Goal: Task Accomplishment & Management: Use online tool/utility

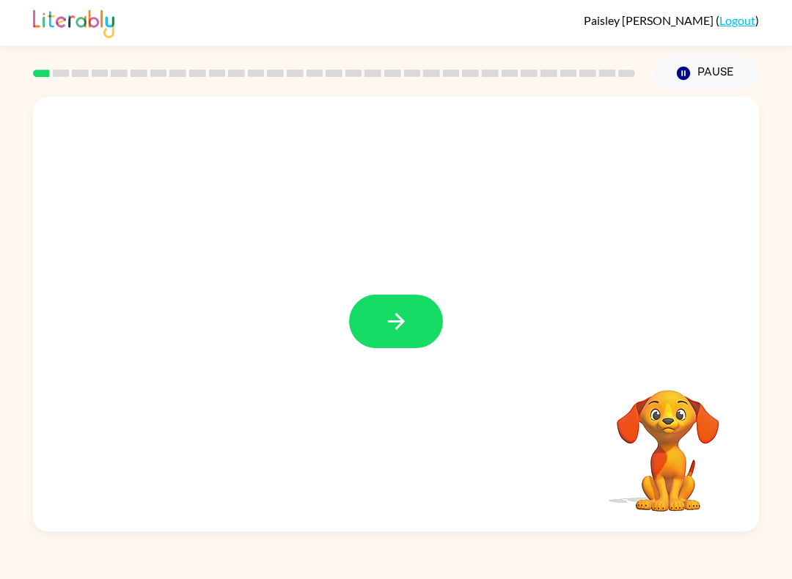
click at [406, 331] on icon "button" at bounding box center [397, 322] width 26 height 26
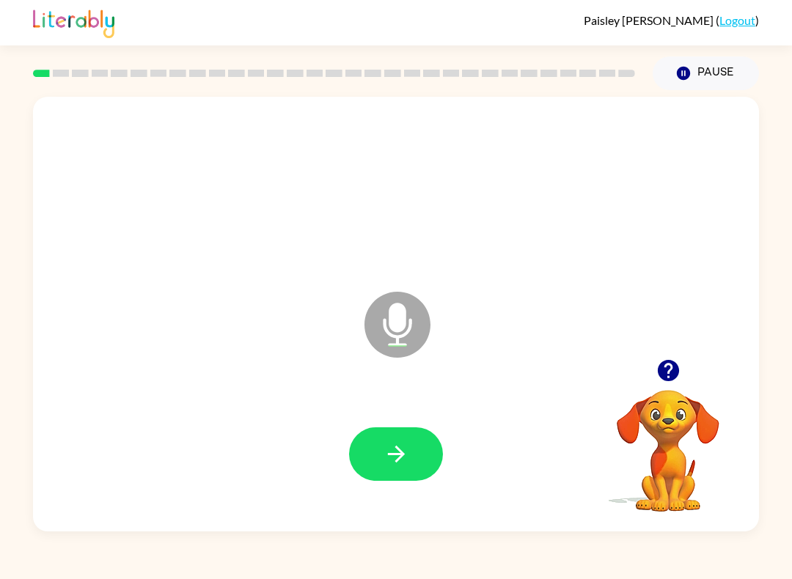
click at [403, 450] on icon "button" at bounding box center [397, 455] width 26 height 26
click at [405, 472] on button "button" at bounding box center [396, 455] width 94 height 54
click at [404, 444] on icon "button" at bounding box center [397, 455] width 26 height 26
click at [401, 457] on icon "button" at bounding box center [395, 454] width 17 height 17
click at [408, 445] on icon "button" at bounding box center [397, 455] width 26 height 26
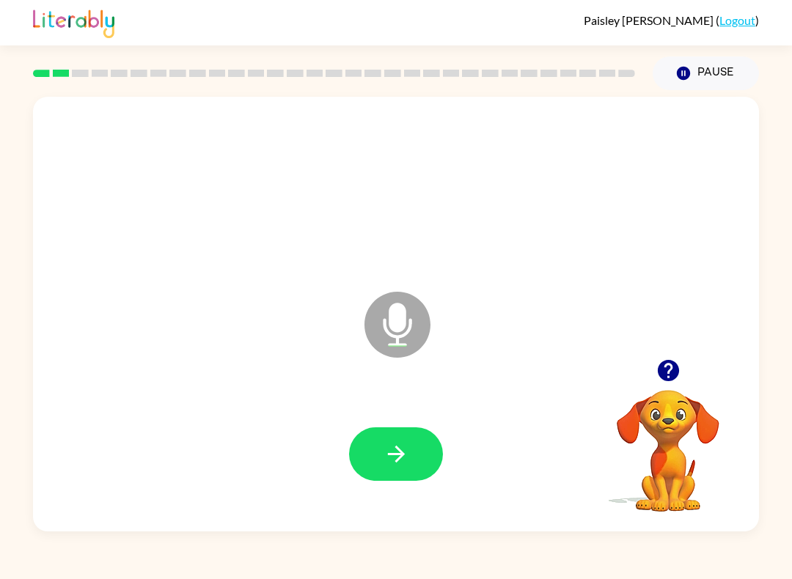
click at [373, 428] on button "button" at bounding box center [396, 455] width 94 height 54
click at [387, 461] on icon "button" at bounding box center [397, 455] width 26 height 26
click at [387, 455] on icon "button" at bounding box center [397, 455] width 26 height 26
click at [399, 470] on button "button" at bounding box center [396, 455] width 94 height 54
click at [400, 445] on icon "button" at bounding box center [397, 455] width 26 height 26
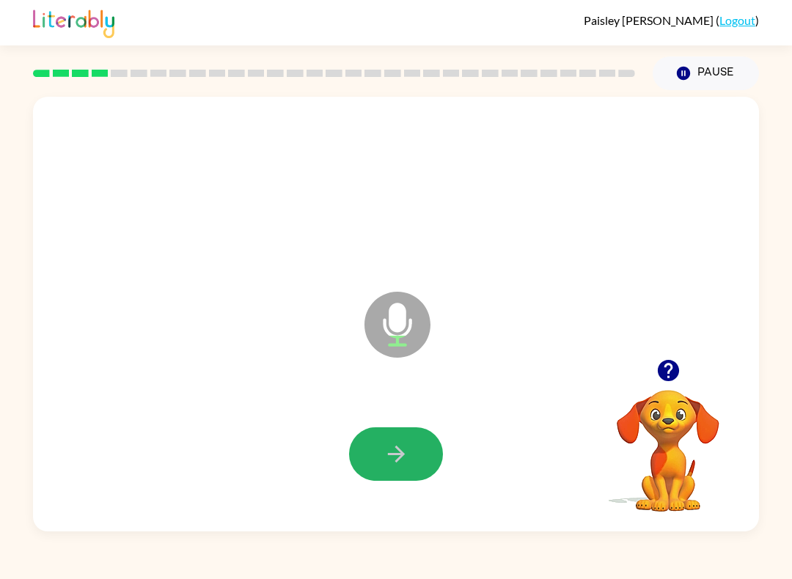
click at [400, 453] on icon "button" at bounding box center [395, 454] width 17 height 17
click at [395, 444] on icon "button" at bounding box center [397, 455] width 26 height 26
click at [392, 460] on icon "button" at bounding box center [397, 455] width 26 height 26
click at [392, 444] on icon "button" at bounding box center [397, 455] width 26 height 26
click at [422, 452] on button "button" at bounding box center [396, 455] width 94 height 54
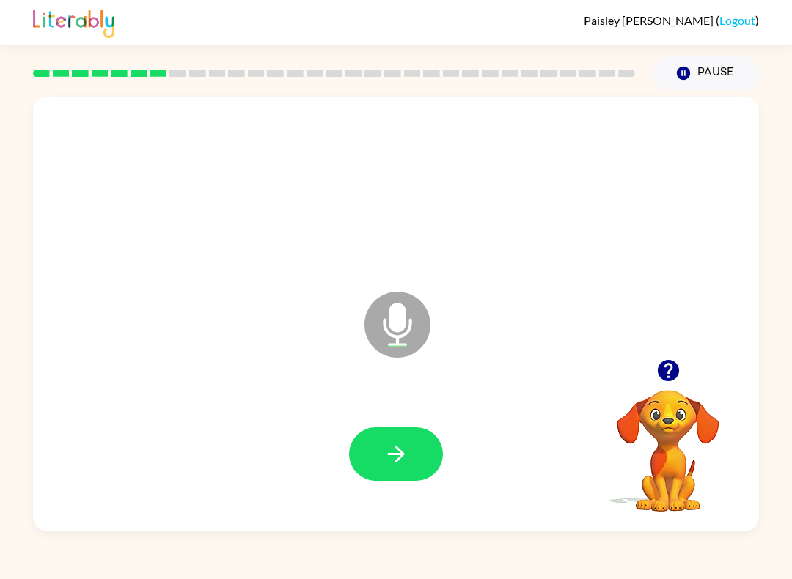
click at [392, 449] on icon "button" at bounding box center [397, 455] width 26 height 26
click at [413, 440] on button "button" at bounding box center [396, 455] width 94 height 54
click at [379, 444] on button "button" at bounding box center [396, 455] width 94 height 54
click at [388, 457] on icon "button" at bounding box center [397, 455] width 26 height 26
click at [373, 447] on button "button" at bounding box center [396, 455] width 94 height 54
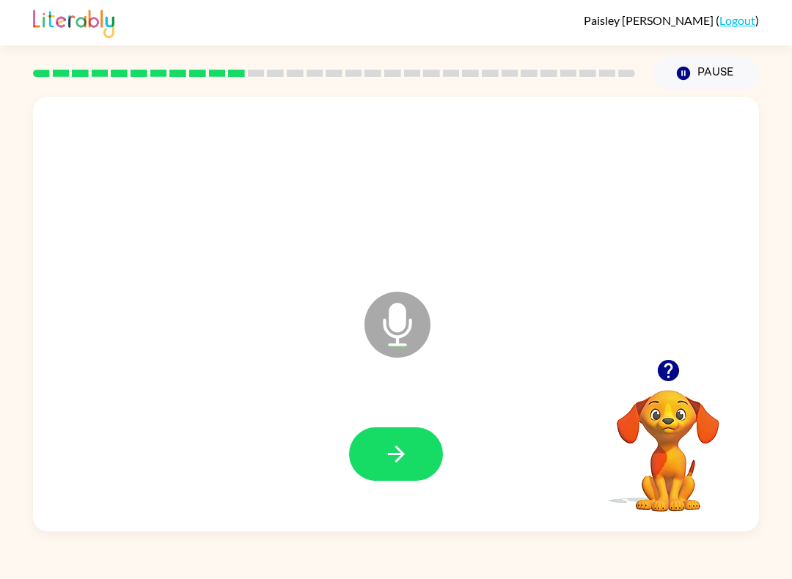
click at [372, 447] on button "button" at bounding box center [396, 455] width 94 height 54
click at [387, 455] on icon "button" at bounding box center [397, 455] width 26 height 26
click at [372, 448] on button "button" at bounding box center [396, 455] width 94 height 54
click at [387, 444] on icon "button" at bounding box center [397, 455] width 26 height 26
click at [406, 444] on icon "button" at bounding box center [397, 455] width 26 height 26
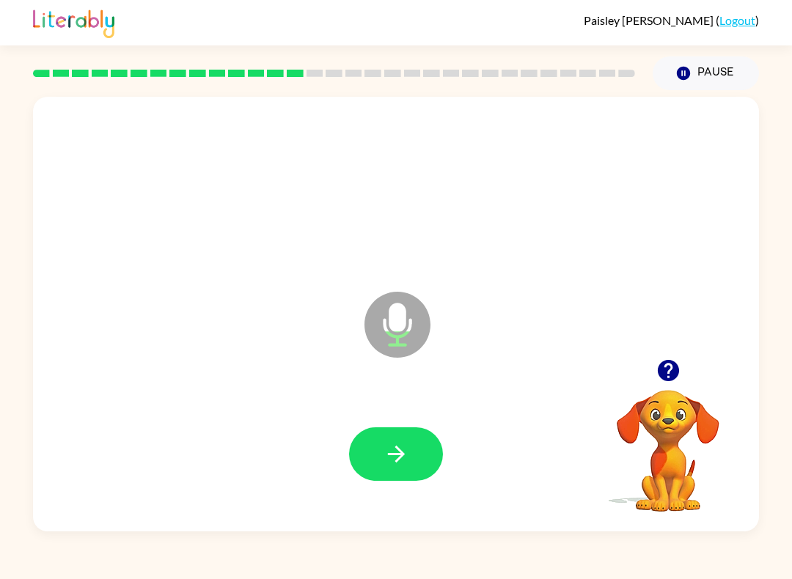
click at [637, 363] on div at bounding box center [668, 370] width 147 height 37
click at [665, 368] on icon "button" at bounding box center [669, 371] width 26 height 26
click at [251, 527] on div "Microphone The Microphone is here when it is your turn to talk" at bounding box center [396, 314] width 726 height 435
click at [670, 365] on icon "button" at bounding box center [669, 371] width 26 height 26
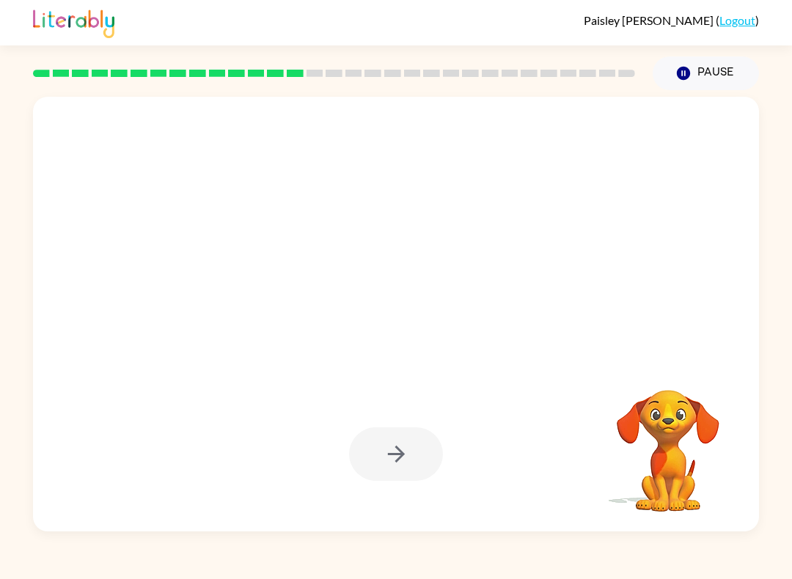
click at [362, 530] on div at bounding box center [396, 314] width 726 height 435
click at [325, 574] on div "Paisley Paetow ( Logout ) Pause Pause Your browser must support playing .mp4 fi…" at bounding box center [396, 289] width 792 height 579
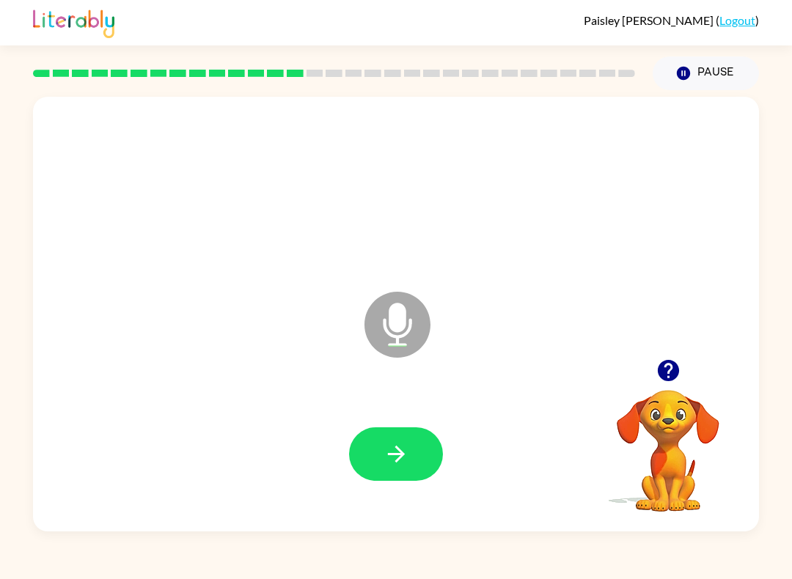
click at [391, 461] on icon "button" at bounding box center [397, 455] width 26 height 26
click at [387, 455] on icon "button" at bounding box center [397, 455] width 26 height 26
click at [395, 442] on icon "button" at bounding box center [397, 455] width 26 height 26
click at [387, 456] on icon "button" at bounding box center [397, 455] width 26 height 26
click at [400, 460] on icon "button" at bounding box center [395, 454] width 17 height 17
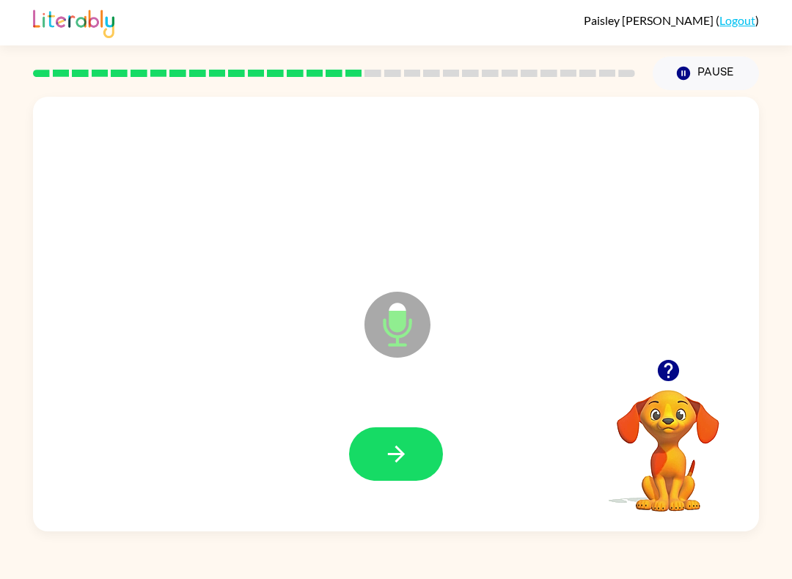
click at [381, 444] on button "button" at bounding box center [396, 455] width 94 height 54
click at [365, 458] on button "button" at bounding box center [396, 455] width 94 height 54
click at [379, 467] on button "button" at bounding box center [396, 455] width 94 height 54
click at [403, 447] on icon "button" at bounding box center [397, 455] width 26 height 26
click at [394, 451] on icon "button" at bounding box center [397, 455] width 26 height 26
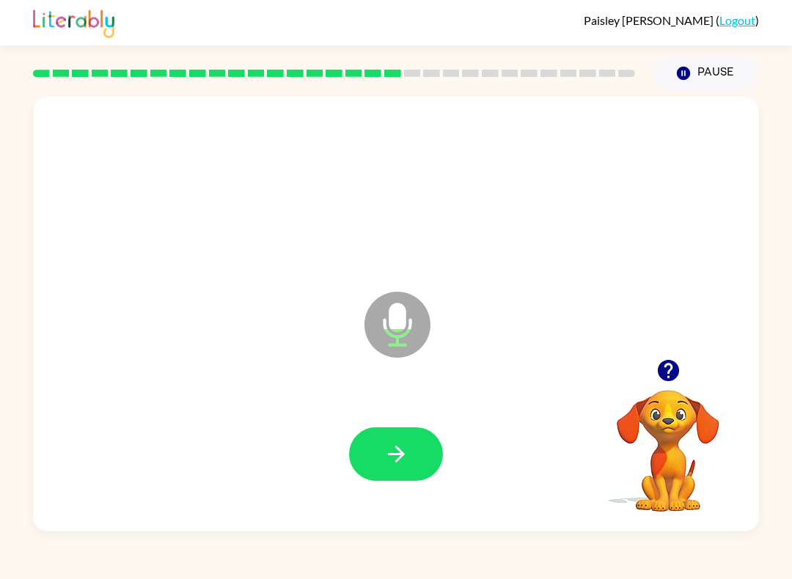
click at [398, 450] on icon "button" at bounding box center [395, 454] width 17 height 17
click at [399, 444] on icon "button" at bounding box center [397, 455] width 26 height 26
click at [394, 436] on button "button" at bounding box center [396, 455] width 94 height 54
click at [403, 457] on icon "button" at bounding box center [397, 455] width 26 height 26
click at [395, 443] on icon "button" at bounding box center [397, 455] width 26 height 26
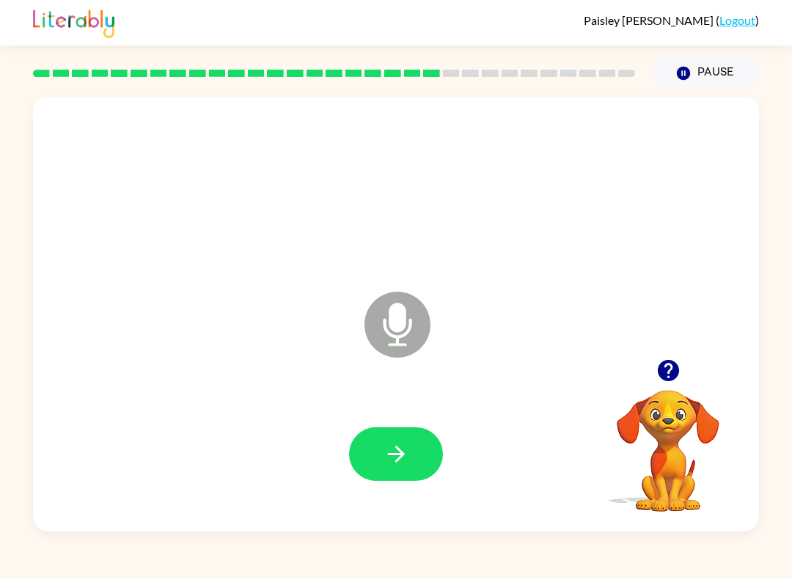
click at [406, 489] on div at bounding box center [396, 454] width 697 height 125
click at [400, 474] on button "button" at bounding box center [396, 455] width 94 height 54
click at [394, 445] on icon "button" at bounding box center [397, 455] width 26 height 26
click at [402, 477] on button "button" at bounding box center [396, 455] width 94 height 54
click at [410, 490] on div at bounding box center [396, 454] width 697 height 125
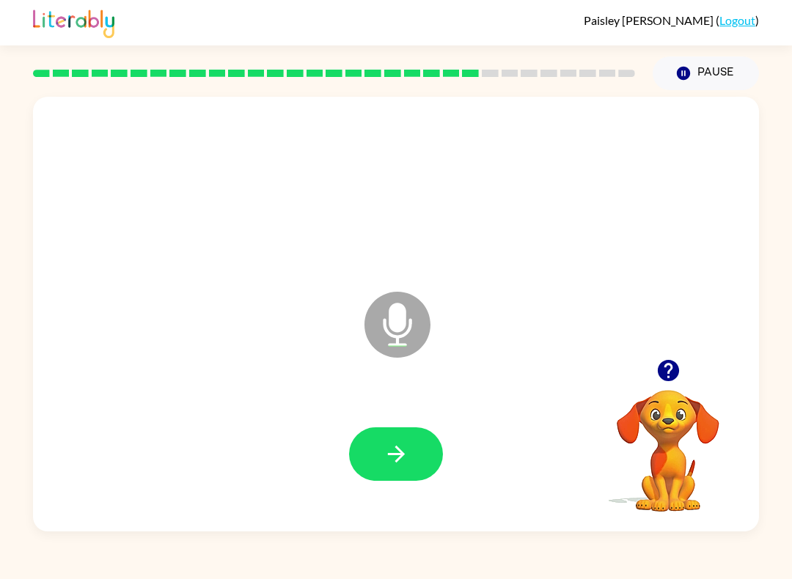
click at [404, 470] on button "button" at bounding box center [396, 455] width 94 height 54
click at [391, 431] on button "button" at bounding box center [396, 455] width 94 height 54
click at [395, 440] on button "button" at bounding box center [396, 455] width 94 height 54
click at [395, 457] on icon "button" at bounding box center [397, 455] width 26 height 26
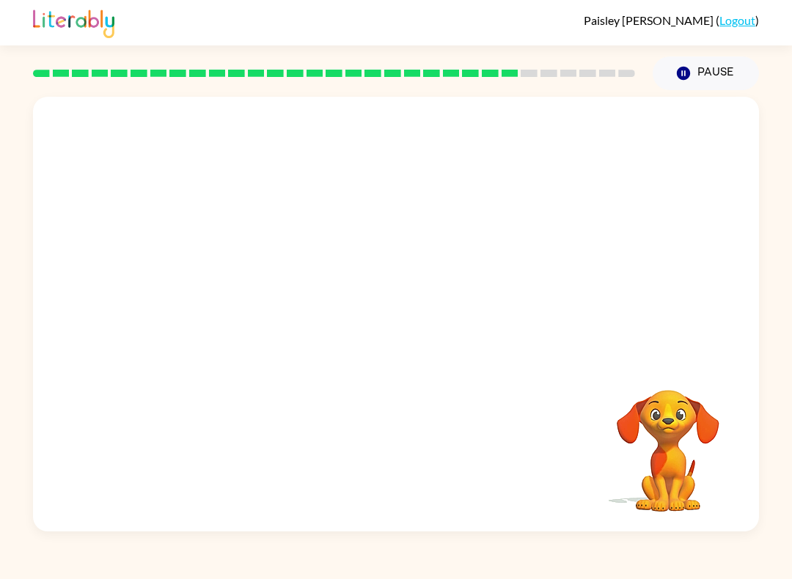
click at [414, 566] on div "Paisley Paetow ( Logout ) Pause Pause Your browser must support playing .mp4 fi…" at bounding box center [396, 289] width 792 height 579
click at [415, 571] on div "Paisley Paetow ( Logout ) Pause Pause Your browser must support playing .mp4 fi…" at bounding box center [396, 289] width 792 height 579
click at [413, 541] on div "Paisley Paetow ( Logout ) Pause Pause Your browser must support playing .mp4 fi…" at bounding box center [396, 289] width 792 height 579
click at [411, 528] on div at bounding box center [396, 314] width 726 height 435
click at [411, 529] on div at bounding box center [396, 314] width 726 height 435
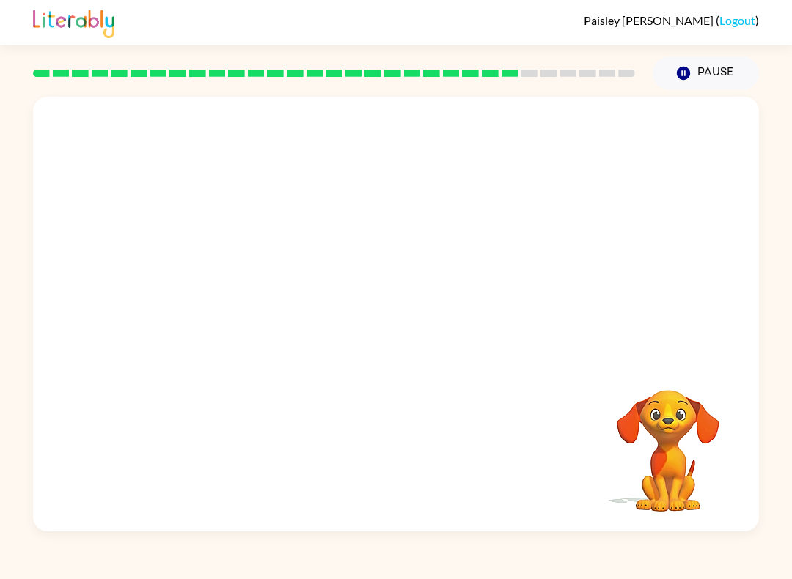
click at [411, 526] on div at bounding box center [396, 314] width 726 height 435
click at [411, 528] on div at bounding box center [396, 314] width 726 height 435
click at [410, 529] on div at bounding box center [396, 314] width 726 height 435
click at [411, 533] on div "Paisley Paetow ( Logout ) Pause Pause Your browser must support playing .mp4 fi…" at bounding box center [396, 289] width 792 height 579
click at [411, 532] on div at bounding box center [396, 314] width 726 height 435
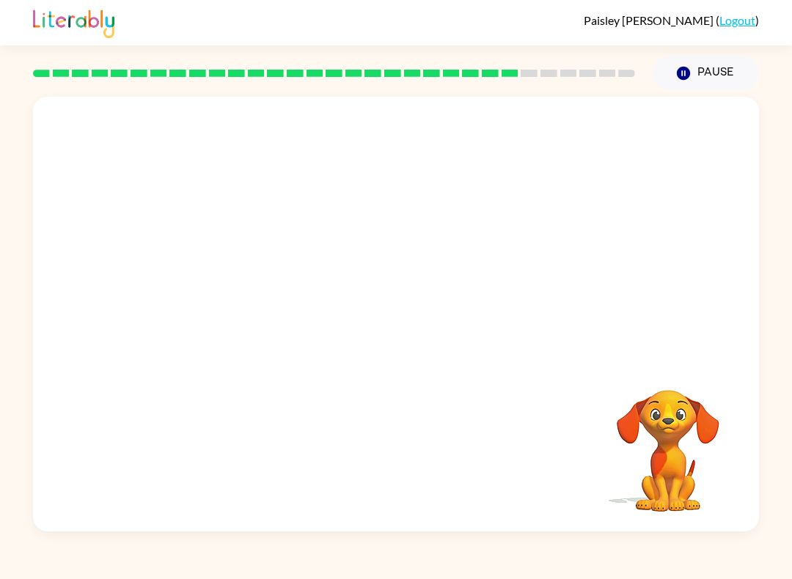
click at [409, 527] on div at bounding box center [396, 314] width 726 height 435
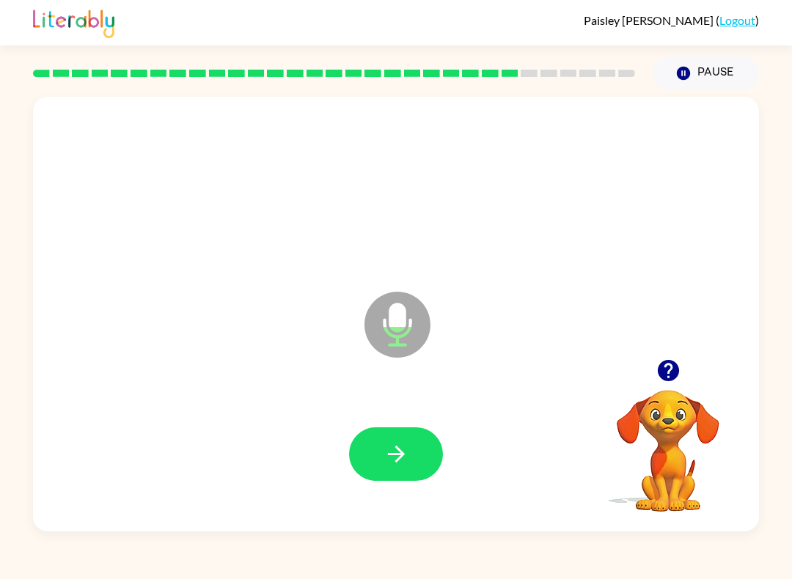
click at [392, 455] on icon "button" at bounding box center [395, 454] width 17 height 17
click at [394, 462] on icon "button" at bounding box center [397, 455] width 26 height 26
click at [395, 463] on icon "button" at bounding box center [397, 455] width 26 height 26
click at [400, 450] on icon "button" at bounding box center [397, 455] width 26 height 26
click at [356, 516] on div at bounding box center [396, 454] width 697 height 125
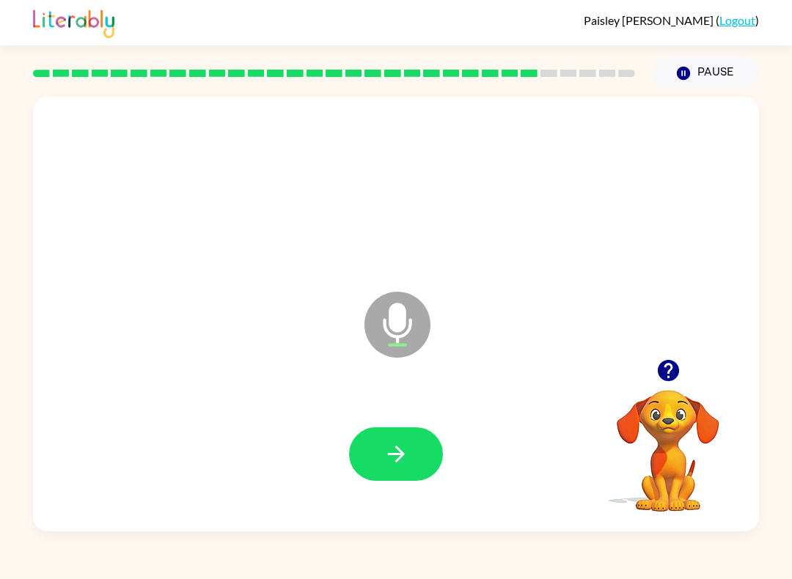
click at [360, 475] on button "button" at bounding box center [396, 455] width 94 height 54
click at [383, 469] on button "button" at bounding box center [396, 455] width 94 height 54
click at [670, 365] on icon "button" at bounding box center [669, 371] width 26 height 26
click at [408, 456] on icon "button" at bounding box center [397, 455] width 26 height 26
click at [667, 372] on icon "button" at bounding box center [667, 370] width 21 height 21
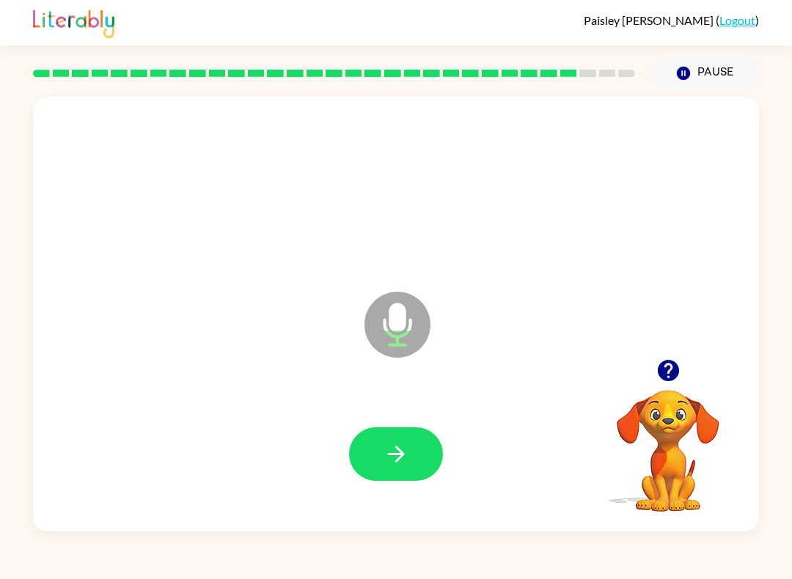
click at [675, 369] on icon "button" at bounding box center [667, 370] width 21 height 21
click at [409, 407] on div at bounding box center [396, 454] width 697 height 125
click at [391, 446] on icon "button" at bounding box center [397, 455] width 26 height 26
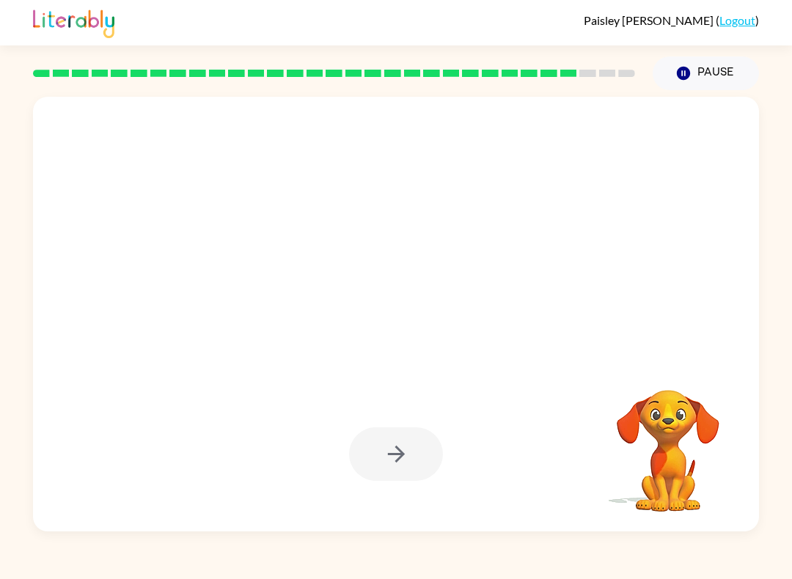
click at [395, 573] on div "Paisley Paetow ( Logout ) Pause Pause Your browser must support playing .mp4 fi…" at bounding box center [396, 289] width 792 height 579
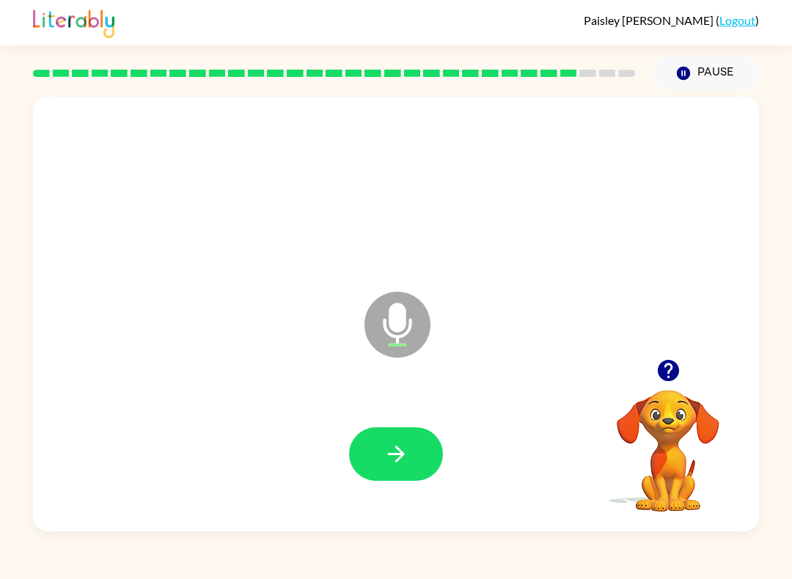
click at [651, 372] on button "button" at bounding box center [668, 370] width 37 height 37
click at [384, 458] on icon "button" at bounding box center [397, 455] width 26 height 26
click at [395, 447] on icon "button" at bounding box center [397, 455] width 26 height 26
click at [665, 464] on video "Your browser must support playing .mp4 files to use Literably. Please try using…" at bounding box center [668, 440] width 147 height 147
click at [665, 364] on icon "button" at bounding box center [667, 370] width 21 height 21
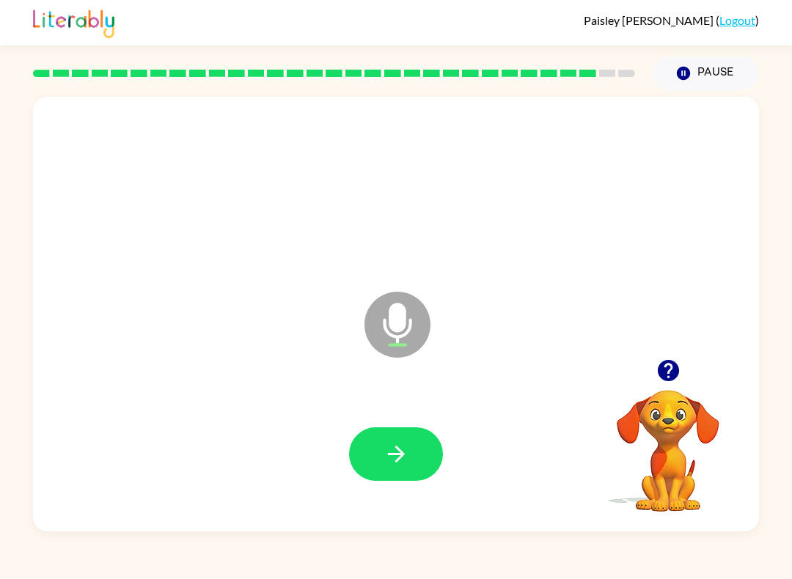
click at [396, 452] on icon "button" at bounding box center [397, 455] width 26 height 26
click at [394, 498] on div at bounding box center [396, 454] width 697 height 125
click at [374, 439] on button "button" at bounding box center [396, 455] width 94 height 54
click at [672, 376] on icon "button" at bounding box center [667, 370] width 21 height 21
click at [389, 458] on icon "button" at bounding box center [397, 455] width 26 height 26
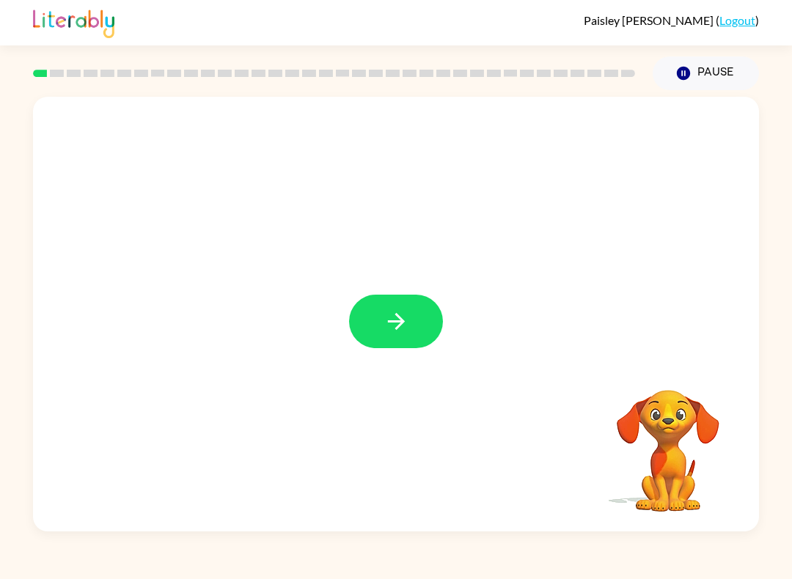
click at [392, 308] on button "button" at bounding box center [396, 322] width 94 height 54
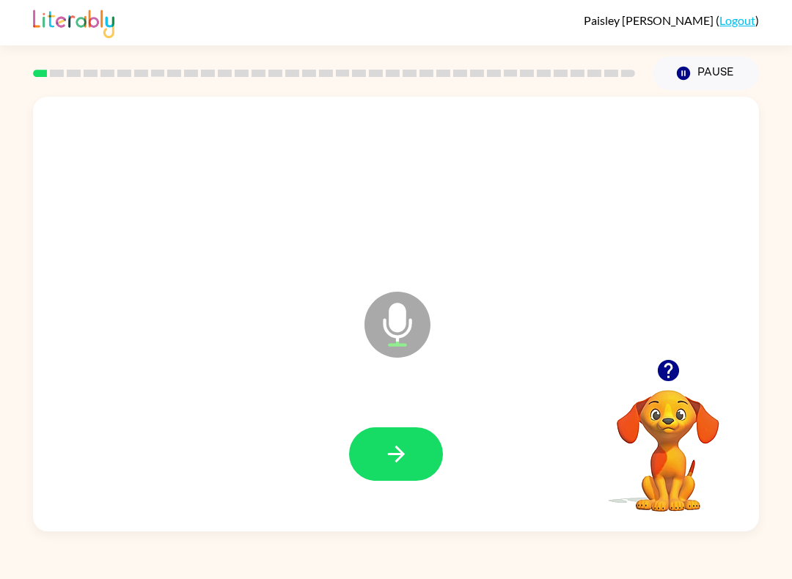
click at [358, 426] on div at bounding box center [396, 454] width 697 height 125
click at [365, 450] on button "button" at bounding box center [396, 455] width 94 height 54
click at [366, 457] on button "button" at bounding box center [396, 455] width 94 height 54
click at [382, 469] on button "button" at bounding box center [396, 455] width 94 height 54
click at [395, 469] on button "button" at bounding box center [396, 455] width 94 height 54
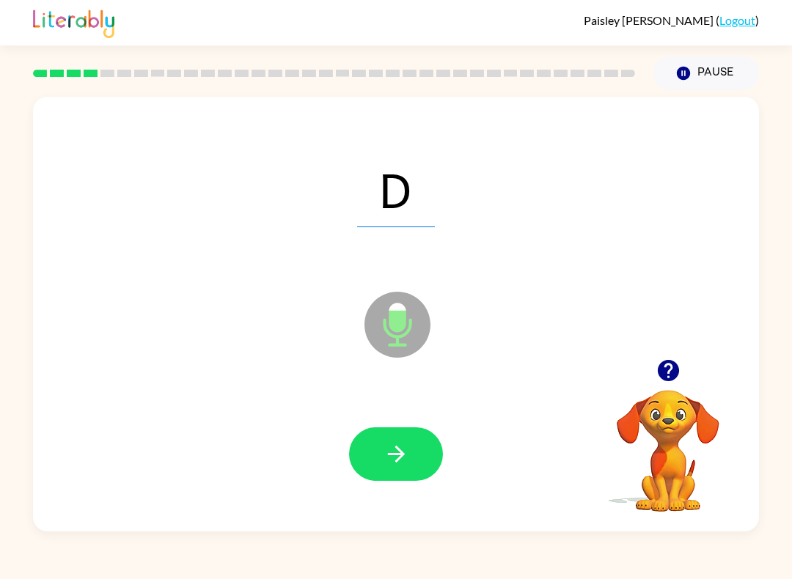
click at [391, 463] on icon "button" at bounding box center [397, 455] width 26 height 26
click at [398, 466] on icon "button" at bounding box center [397, 455] width 26 height 26
click at [682, 378] on button "button" at bounding box center [668, 370] width 37 height 37
click at [652, 360] on div "T Microphone The Microphone is here when it is your turn to talk" at bounding box center [396, 314] width 726 height 435
click at [382, 435] on button "button" at bounding box center [396, 455] width 94 height 54
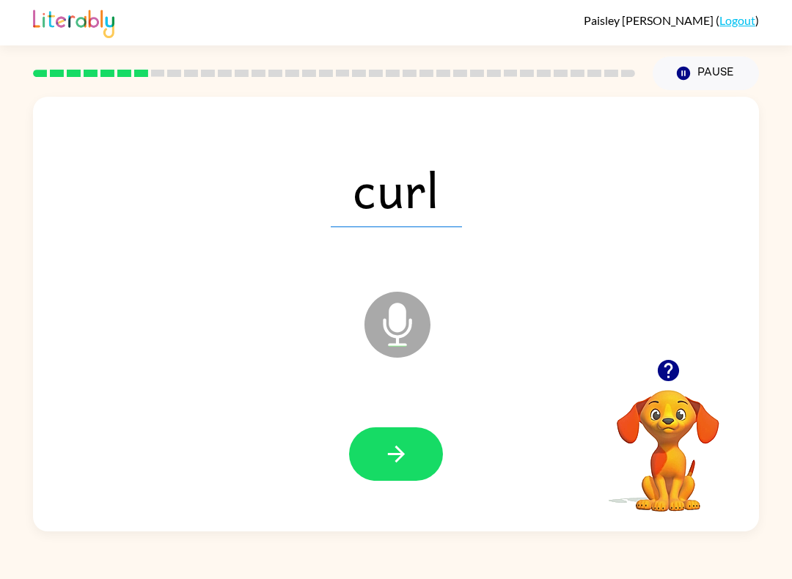
click at [390, 470] on button "button" at bounding box center [396, 455] width 94 height 54
click at [384, 463] on icon "button" at bounding box center [397, 455] width 26 height 26
click at [388, 449] on icon "button" at bounding box center [397, 455] width 26 height 26
click at [379, 477] on button "button" at bounding box center [396, 455] width 94 height 54
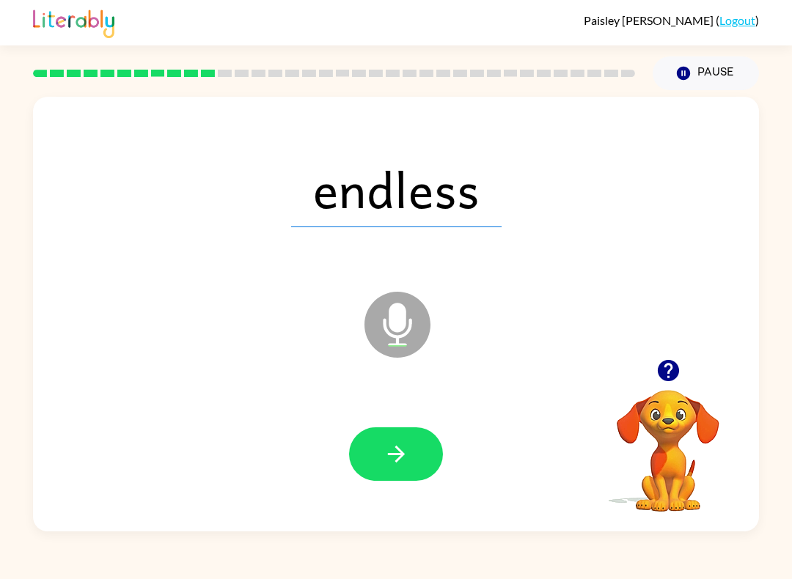
click at [356, 458] on button "button" at bounding box center [396, 455] width 94 height 54
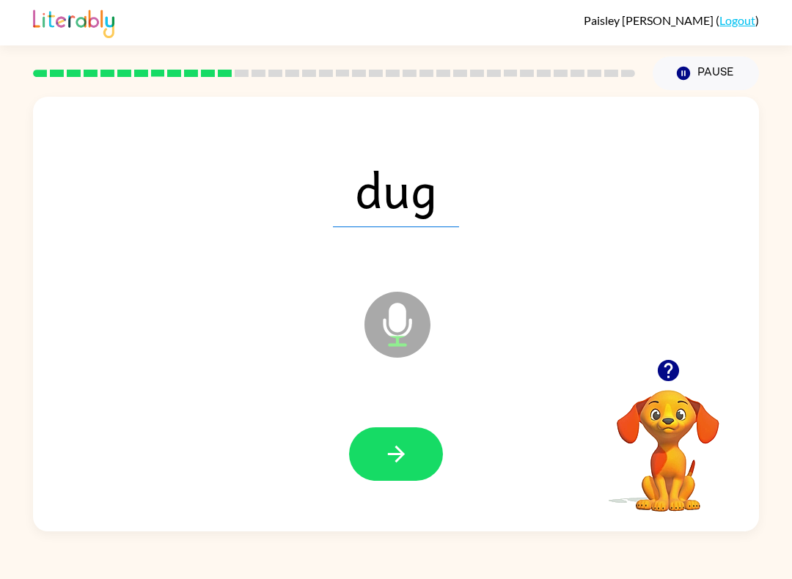
click at [379, 454] on button "button" at bounding box center [396, 455] width 94 height 54
click at [384, 461] on icon "button" at bounding box center [397, 455] width 26 height 26
click at [384, 464] on icon "button" at bounding box center [397, 455] width 26 height 26
click at [384, 436] on button "button" at bounding box center [396, 455] width 94 height 54
click at [381, 456] on button "button" at bounding box center [396, 455] width 94 height 54
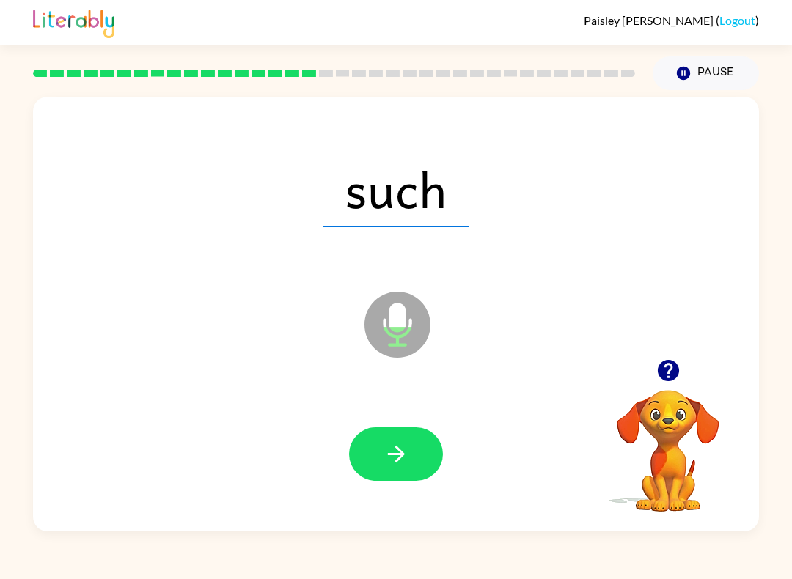
click at [384, 461] on icon "button" at bounding box center [397, 455] width 26 height 26
click at [376, 453] on button "button" at bounding box center [396, 455] width 94 height 54
click at [380, 463] on button "button" at bounding box center [396, 455] width 94 height 54
click at [370, 465] on button "button" at bounding box center [396, 455] width 94 height 54
click at [362, 469] on button "button" at bounding box center [396, 455] width 94 height 54
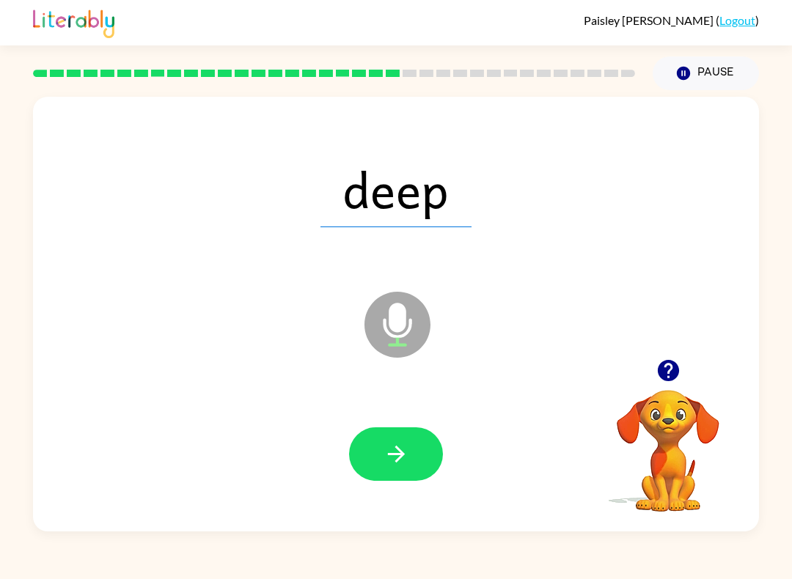
click at [386, 465] on icon "button" at bounding box center [397, 455] width 26 height 26
click at [406, 475] on button "button" at bounding box center [396, 455] width 94 height 54
click at [384, 441] on button "button" at bounding box center [396, 455] width 94 height 54
click at [660, 388] on button "button" at bounding box center [668, 370] width 37 height 37
click at [375, 439] on button "button" at bounding box center [396, 455] width 94 height 54
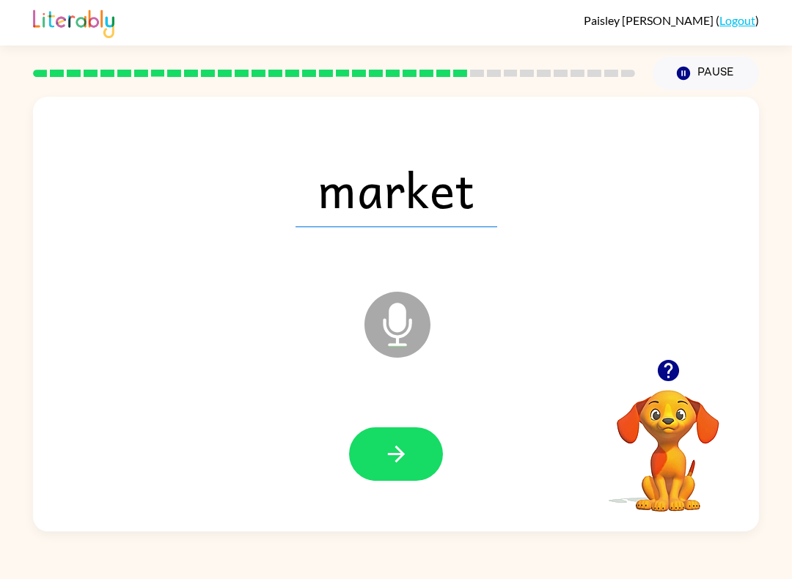
click at [378, 458] on button "button" at bounding box center [396, 455] width 94 height 54
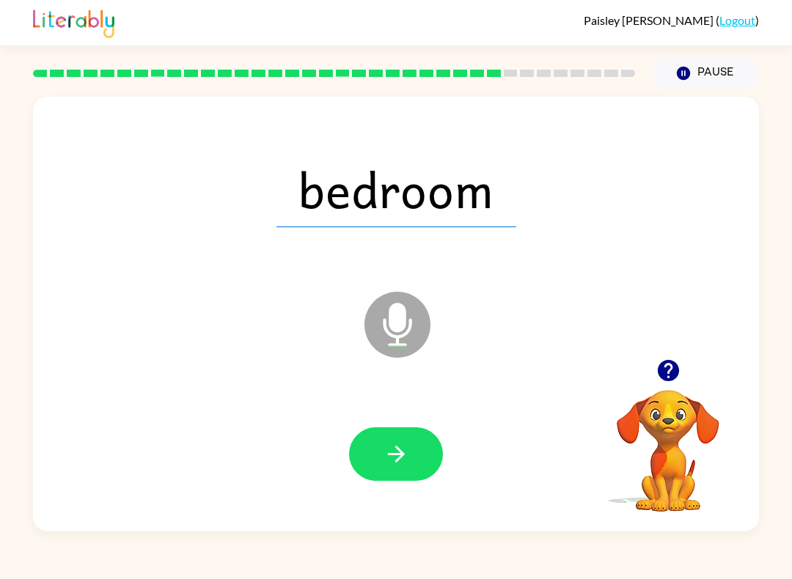
click at [350, 463] on button "button" at bounding box center [396, 455] width 94 height 54
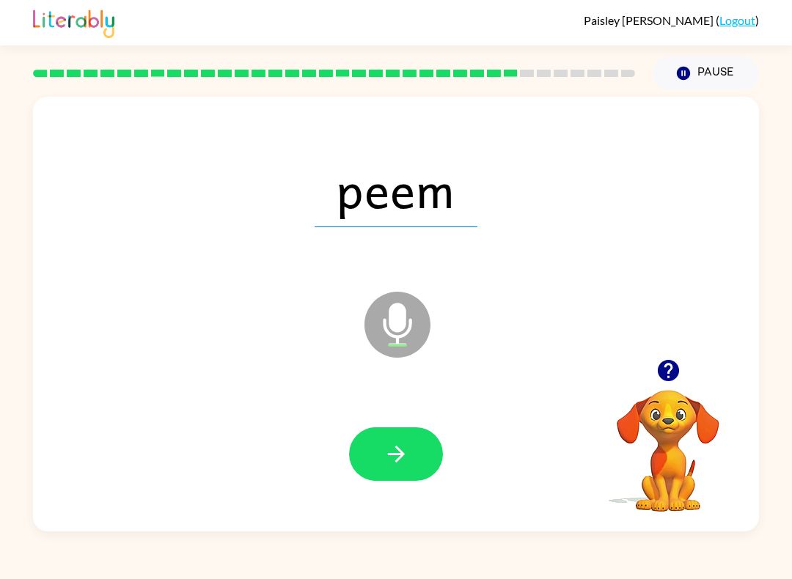
click at [390, 445] on icon "button" at bounding box center [397, 455] width 26 height 26
click at [395, 465] on icon "button" at bounding box center [397, 455] width 26 height 26
click at [374, 442] on button "button" at bounding box center [396, 455] width 94 height 54
click at [377, 464] on button "button" at bounding box center [396, 455] width 94 height 54
click at [346, 439] on div at bounding box center [396, 454] width 697 height 125
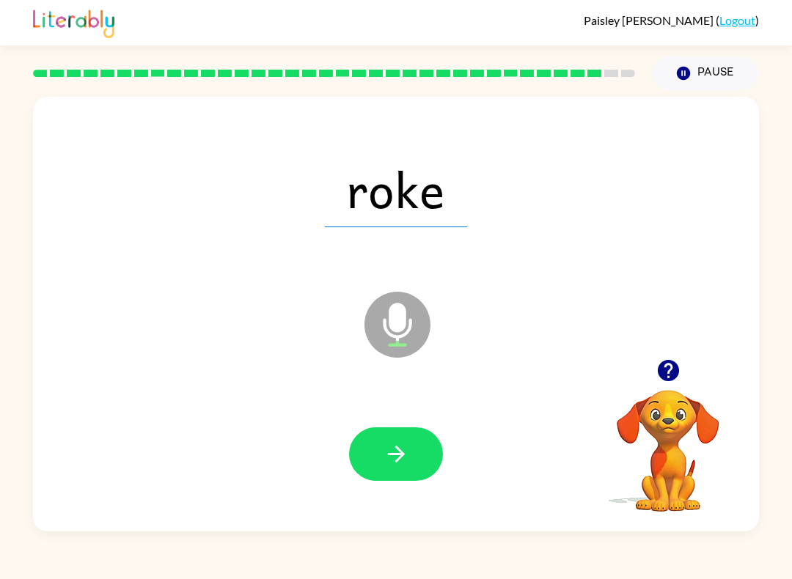
click at [381, 466] on button "button" at bounding box center [396, 455] width 94 height 54
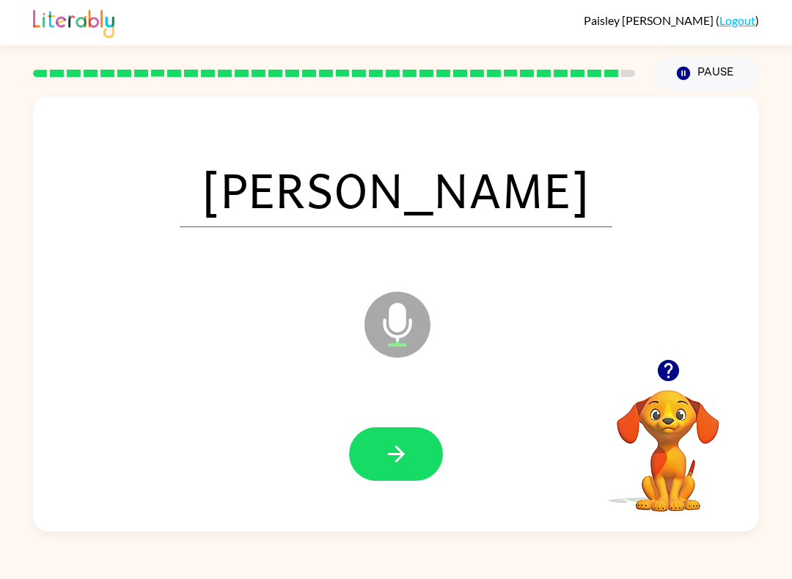
click at [376, 417] on div at bounding box center [396, 454] width 697 height 125
click at [358, 443] on button "button" at bounding box center [396, 455] width 94 height 54
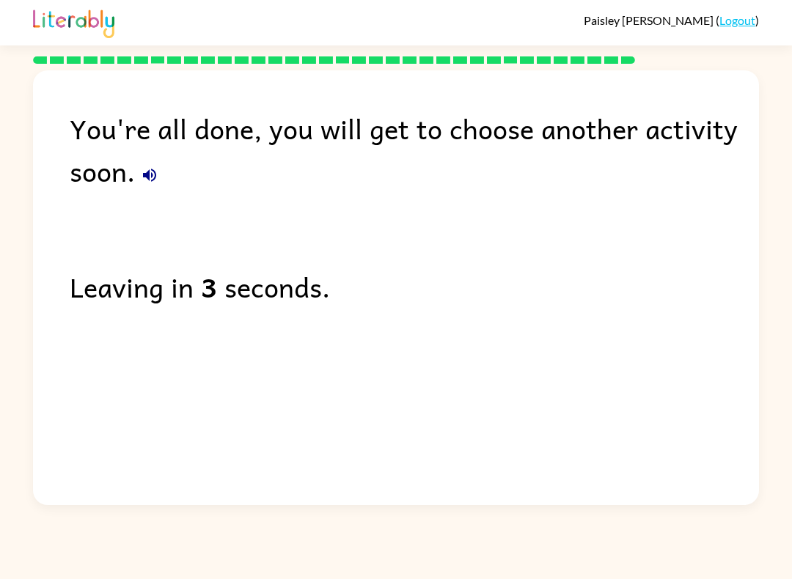
click at [730, 27] on link "Logout" at bounding box center [738, 20] width 36 height 14
